Goal: Task Accomplishment & Management: Manage account settings

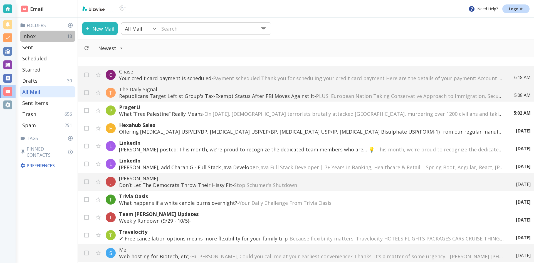
click at [35, 35] on p "Inbox" at bounding box center [28, 36] width 13 height 7
type input "0"
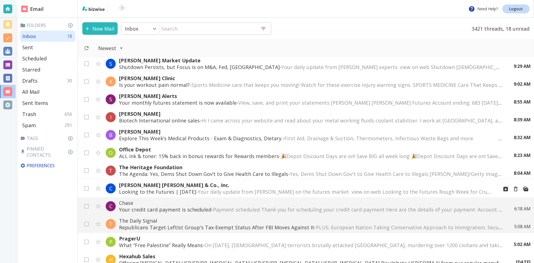
scroll to position [28, 0]
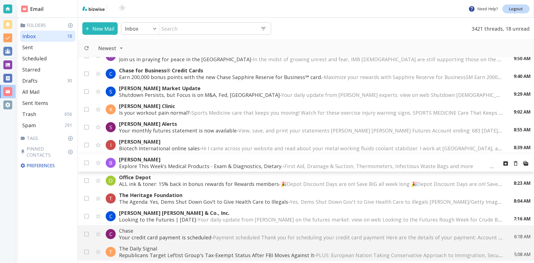
click at [144, 158] on p "[PERSON_NAME]" at bounding box center [306, 159] width 375 height 7
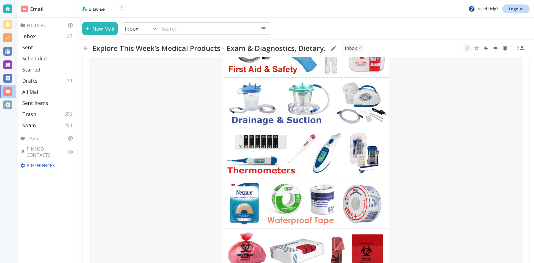
scroll to position [278, 0]
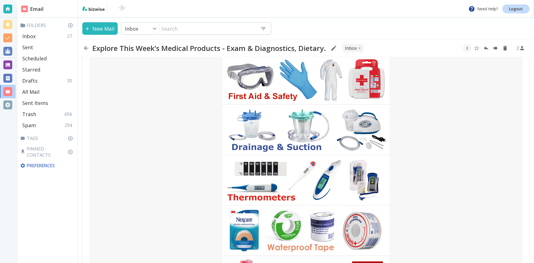
click at [321, 178] on img at bounding box center [305, 180] width 167 height 44
click at [86, 47] on icon "button" at bounding box center [86, 48] width 7 height 7
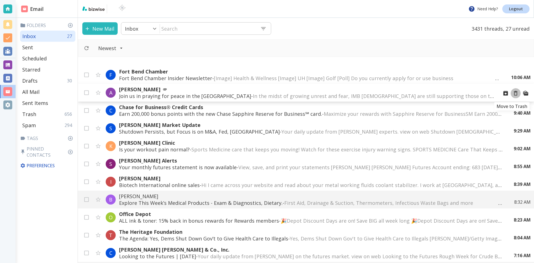
click at [512, 93] on icon "Move to Trash" at bounding box center [515, 93] width 6 height 6
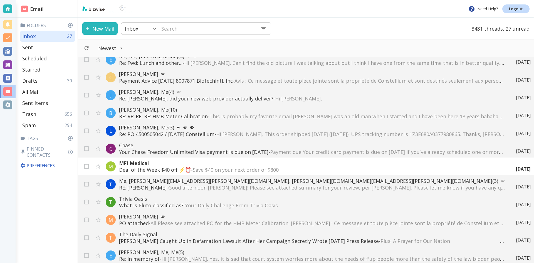
scroll to position [528, 0]
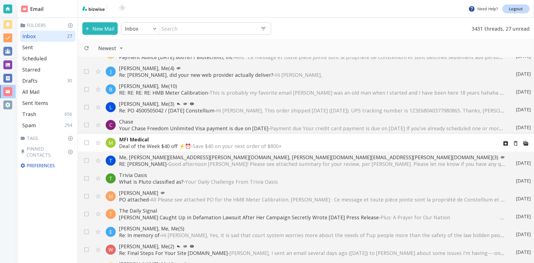
click at [143, 138] on p "MFI Medical" at bounding box center [306, 139] width 375 height 7
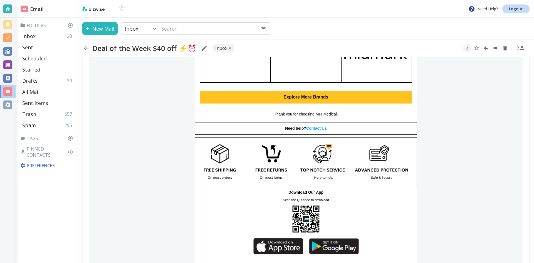
scroll to position [500, 0]
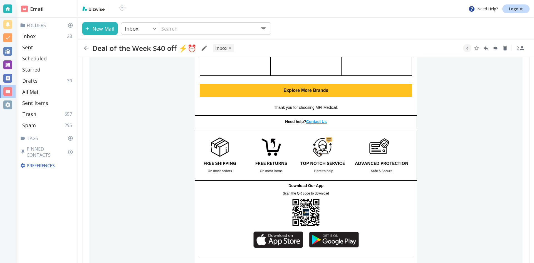
click at [311, 120] on span "Contact Us" at bounding box center [316, 121] width 21 height 4
